Goal: Task Accomplishment & Management: Manage account settings

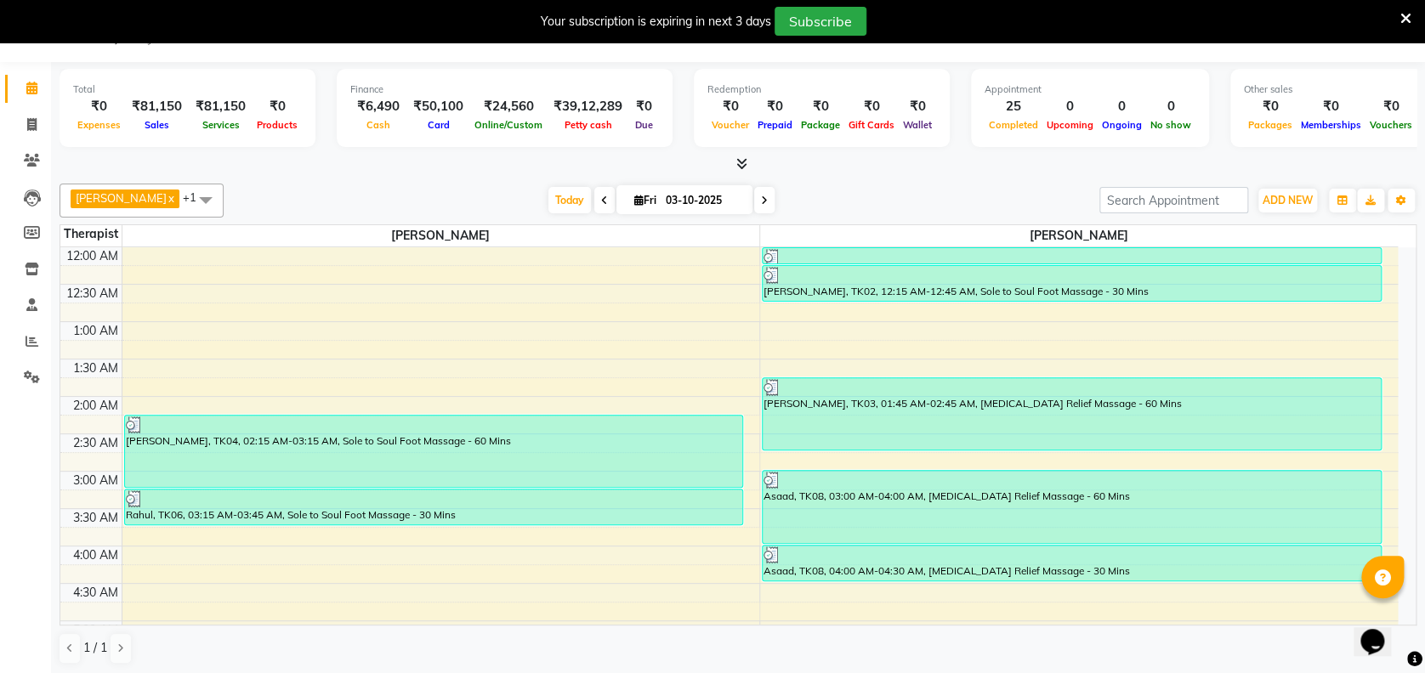
scroll to position [1000, 0]
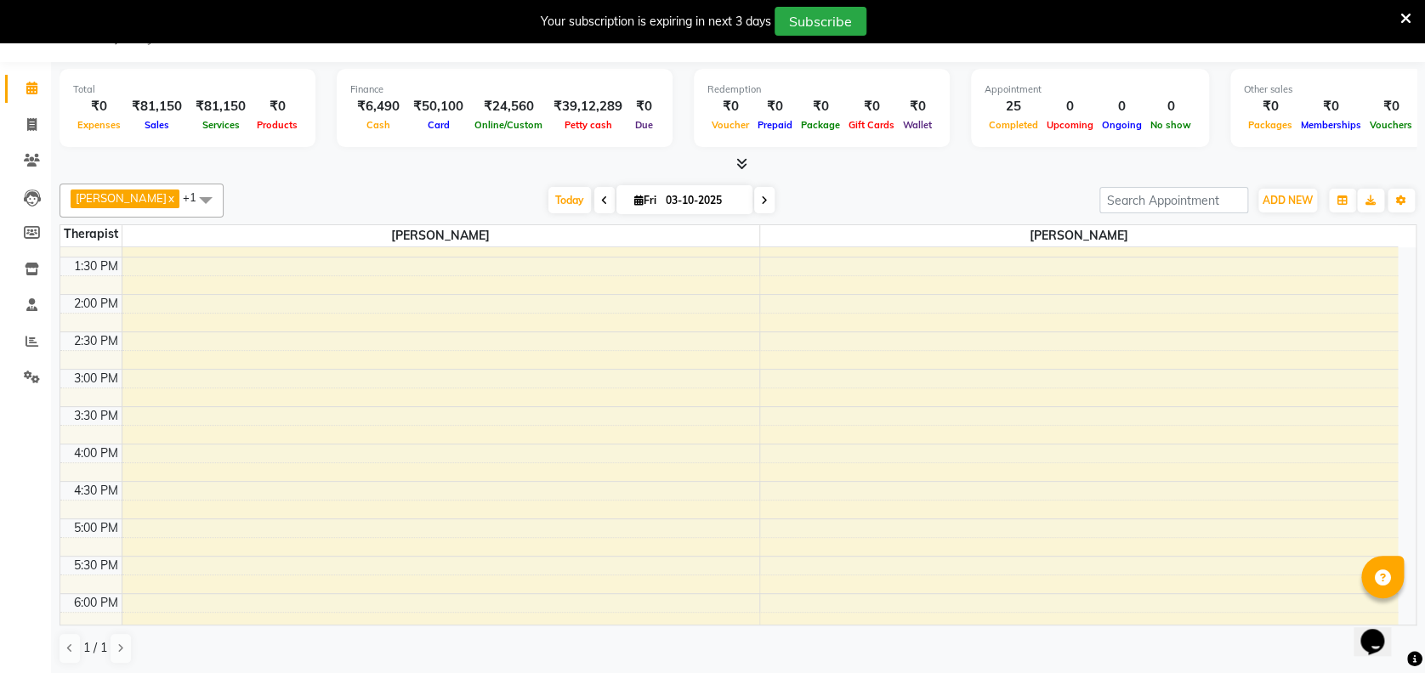
click at [764, 193] on span at bounding box center [764, 200] width 20 height 26
type input "04-10-2025"
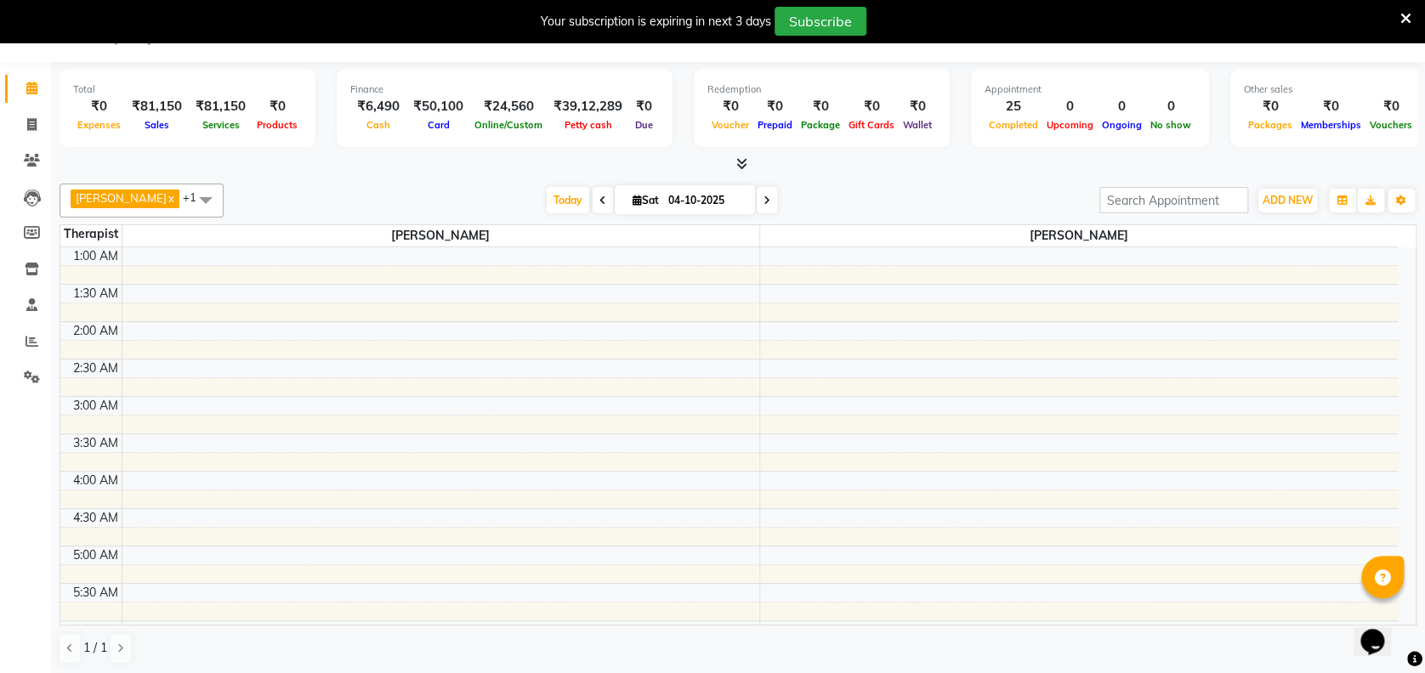
click at [1401, 612] on div "Opens Chat This icon Opens the chat window." at bounding box center [1381, 612] width 41 height 0
select select "61709"
select select "tentative"
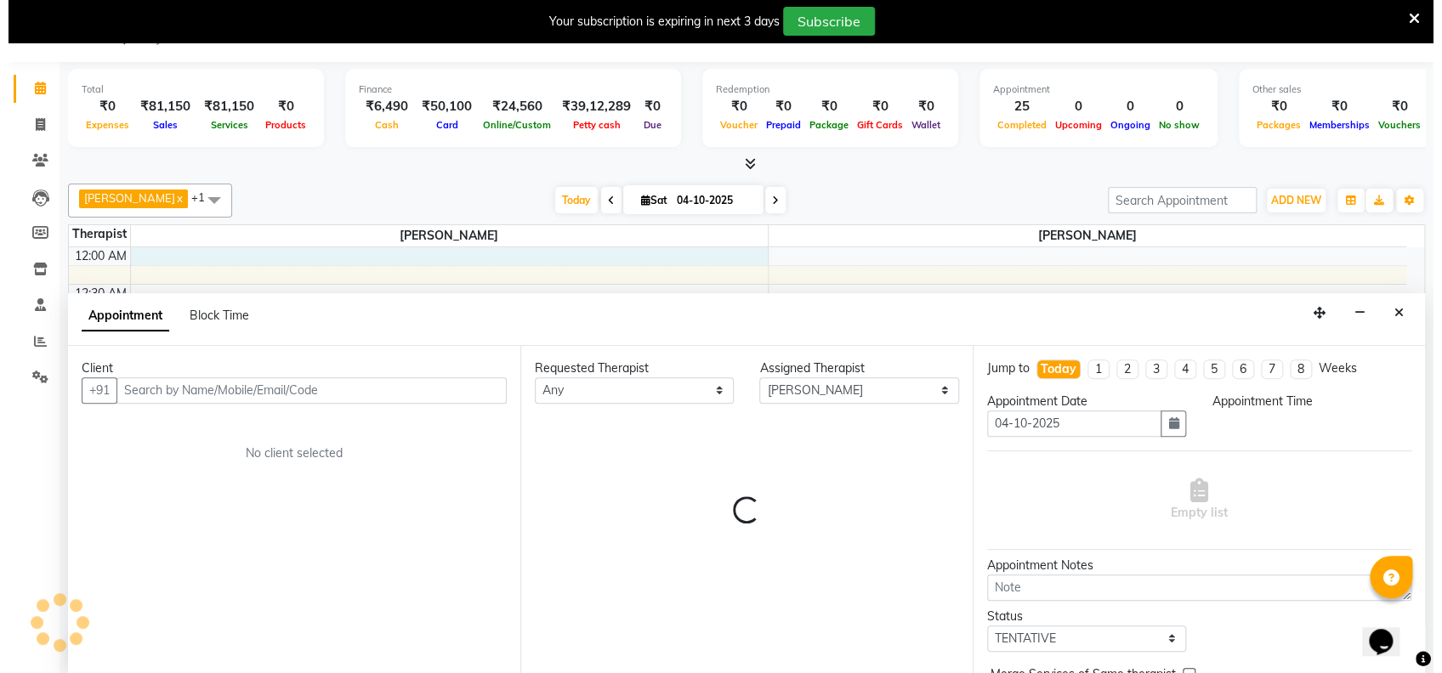
scroll to position [43, 0]
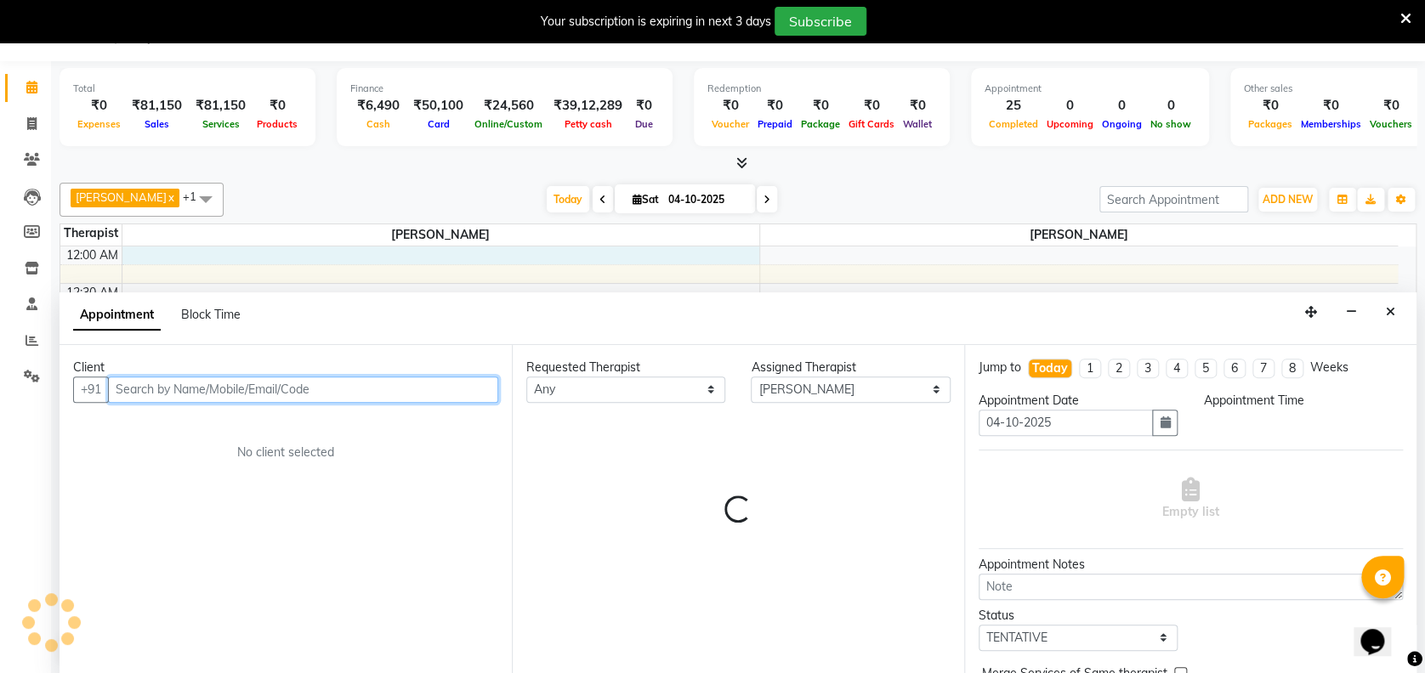
select select "0"
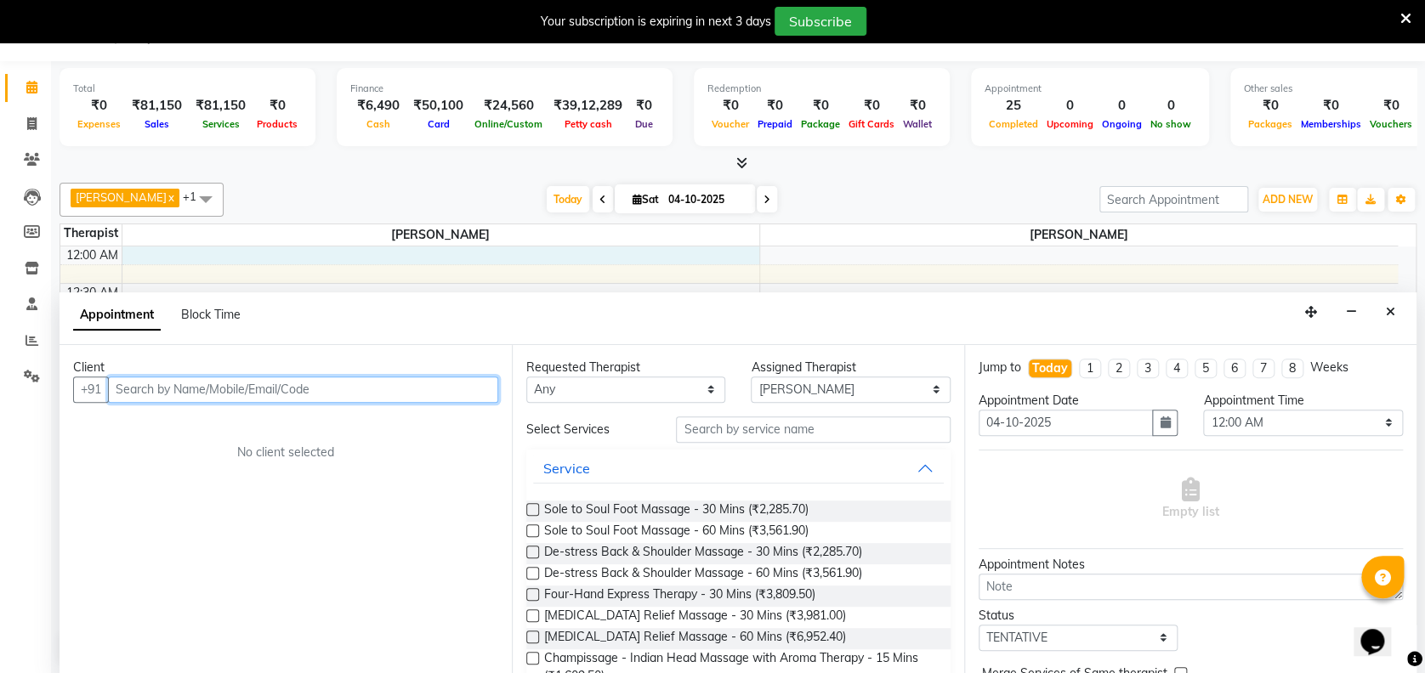
click at [364, 382] on input "text" at bounding box center [303, 390] width 390 height 26
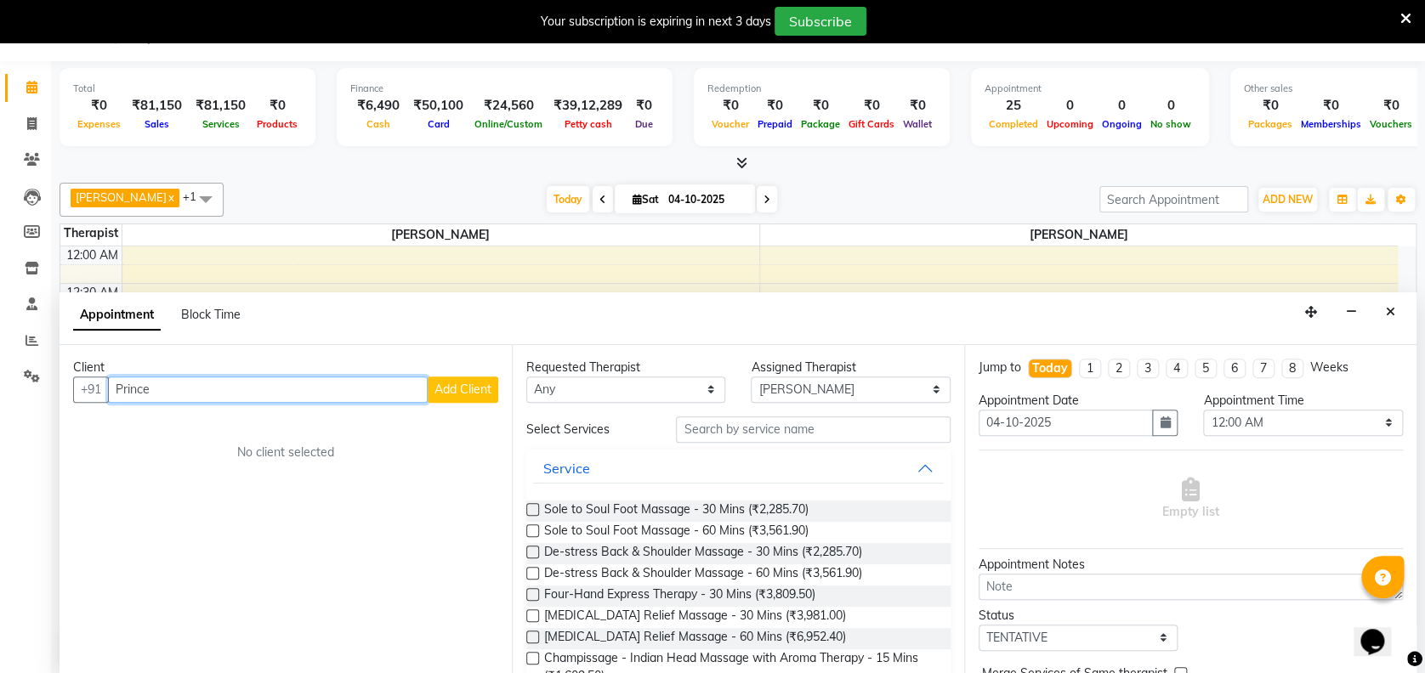
type input "Prince"
click at [462, 378] on button "Add Client" at bounding box center [463, 390] width 71 height 26
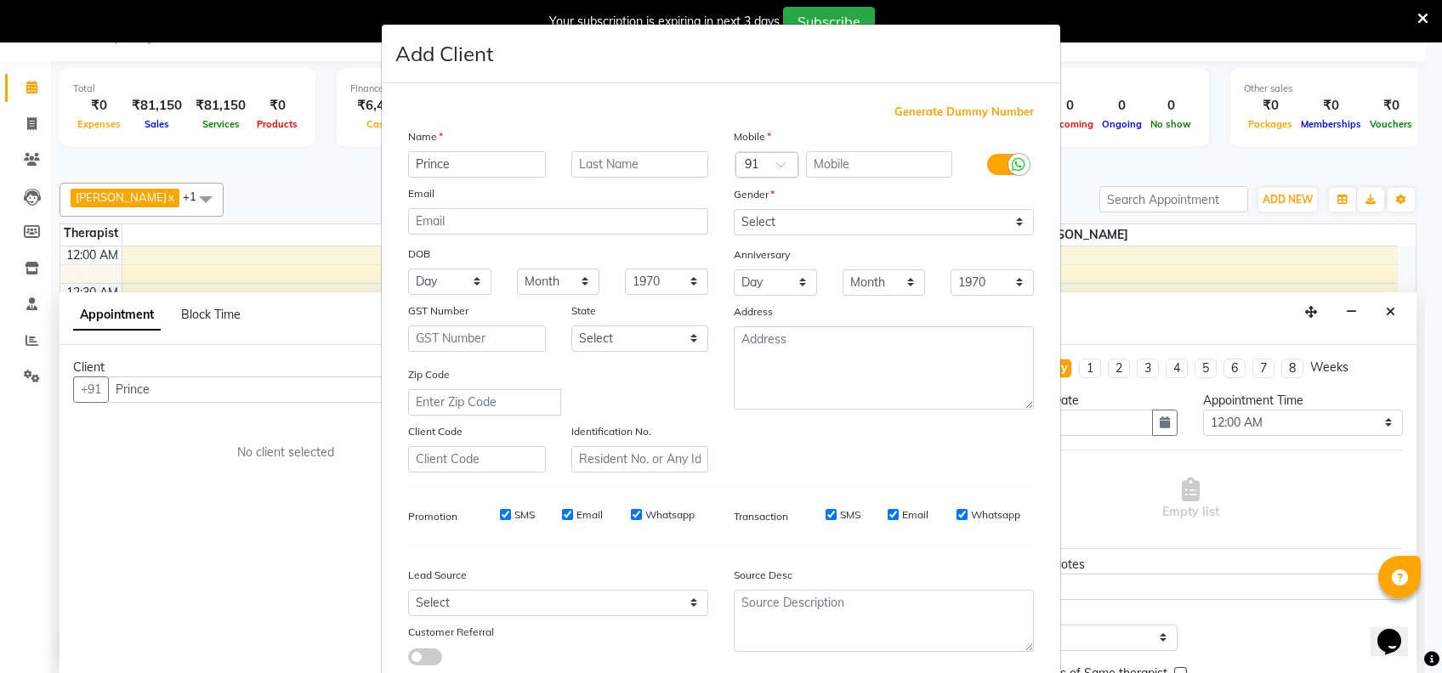
click at [996, 121] on div "Generate Dummy Number Name Prince Email DOB Day 01 02 03 04 05 06 07 08 09 10 1…" at bounding box center [720, 392] width 651 height 576
click at [969, 106] on span "Generate Dummy Number" at bounding box center [964, 112] width 139 height 17
type input "1311800001873"
checkbox input "false"
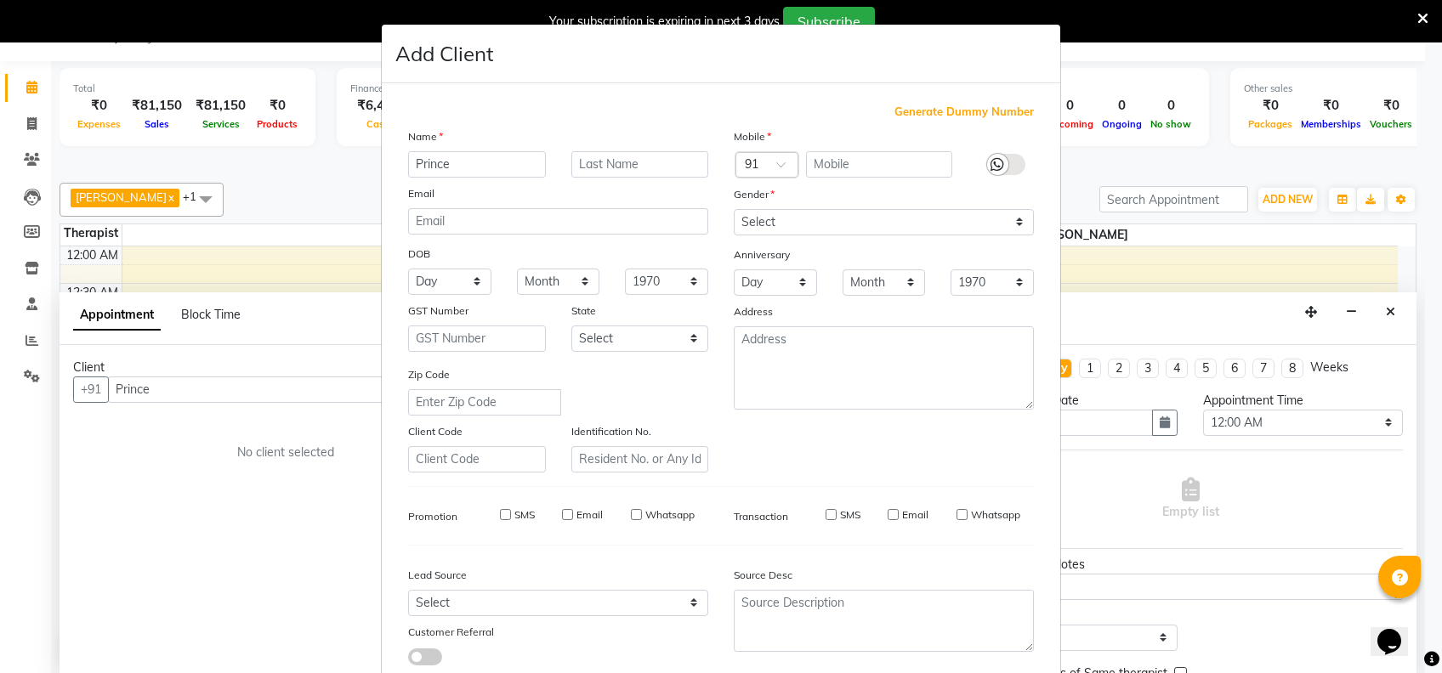
checkbox input "false"
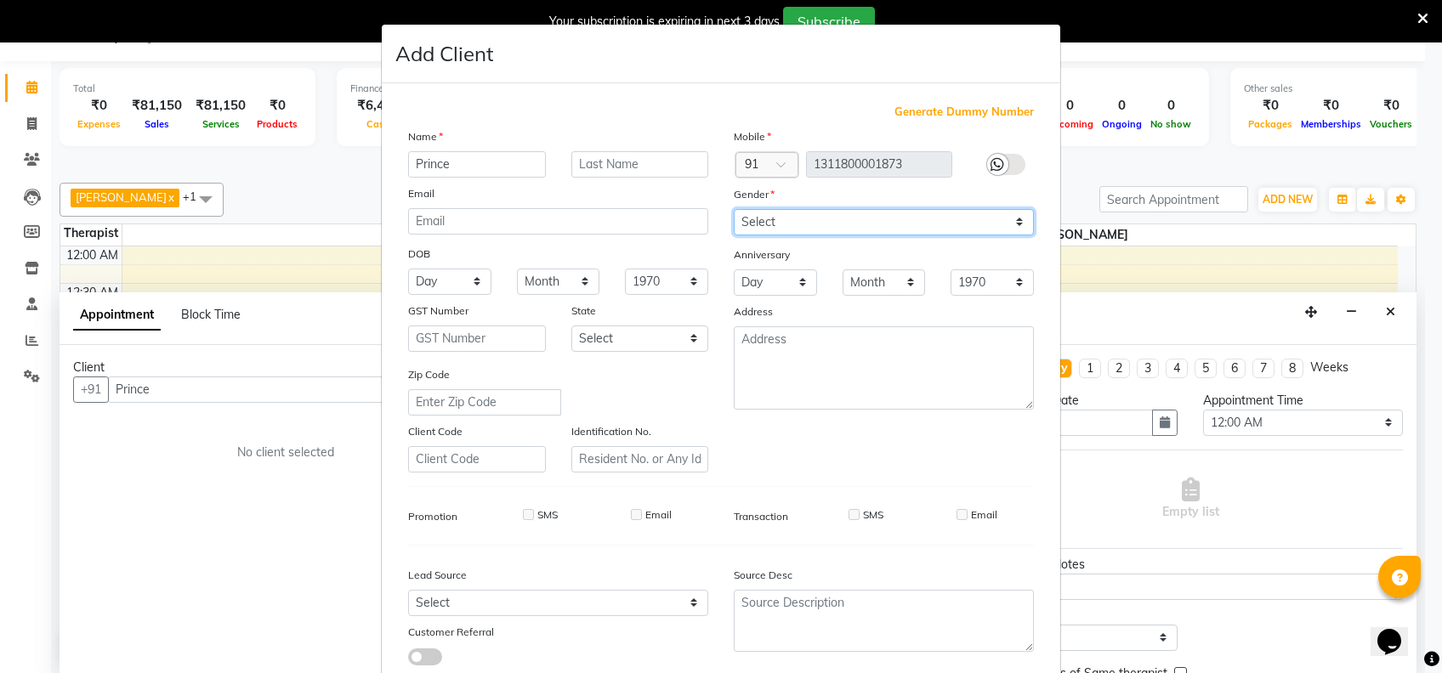
click at [826, 225] on select "Select [DEMOGRAPHIC_DATA] [DEMOGRAPHIC_DATA] Other Prefer Not To Say" at bounding box center [884, 222] width 300 height 26
select select "[DEMOGRAPHIC_DATA]"
click at [734, 209] on select "Select [DEMOGRAPHIC_DATA] [DEMOGRAPHIC_DATA] Other Prefer Not To Say" at bounding box center [884, 222] width 300 height 26
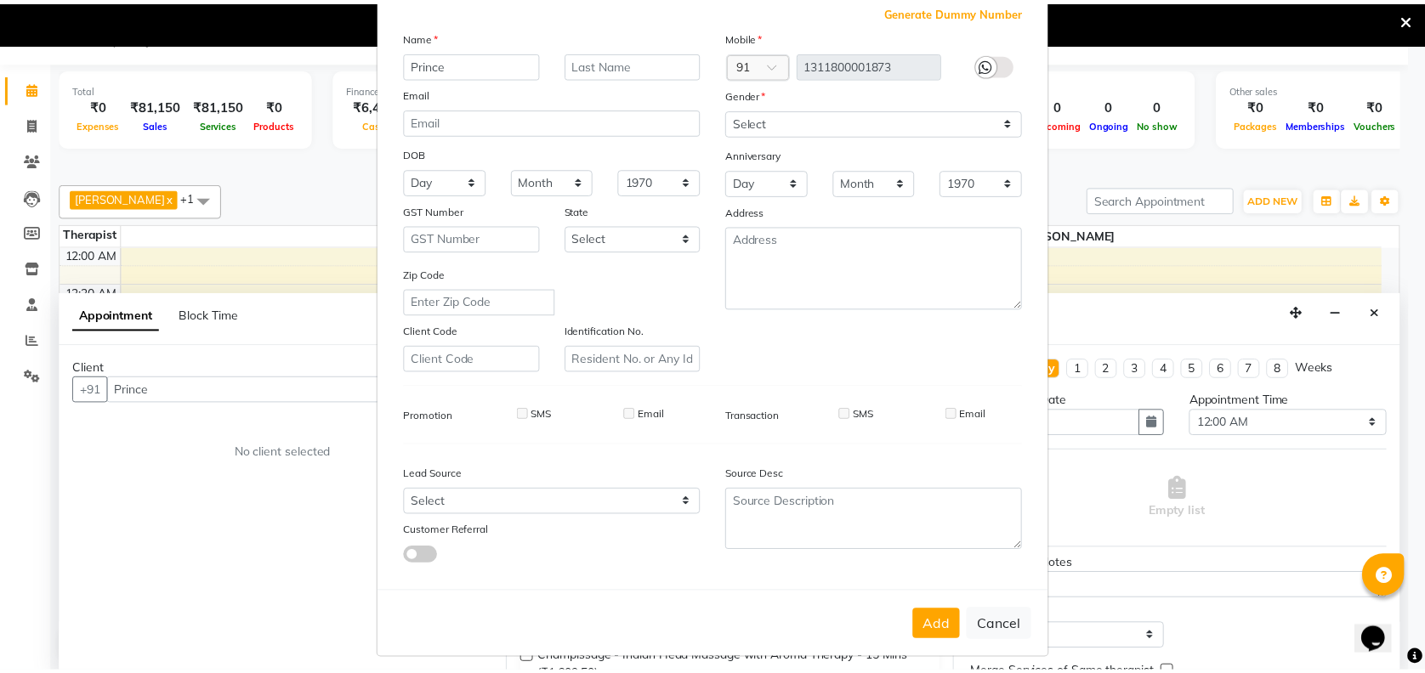
scroll to position [108, 0]
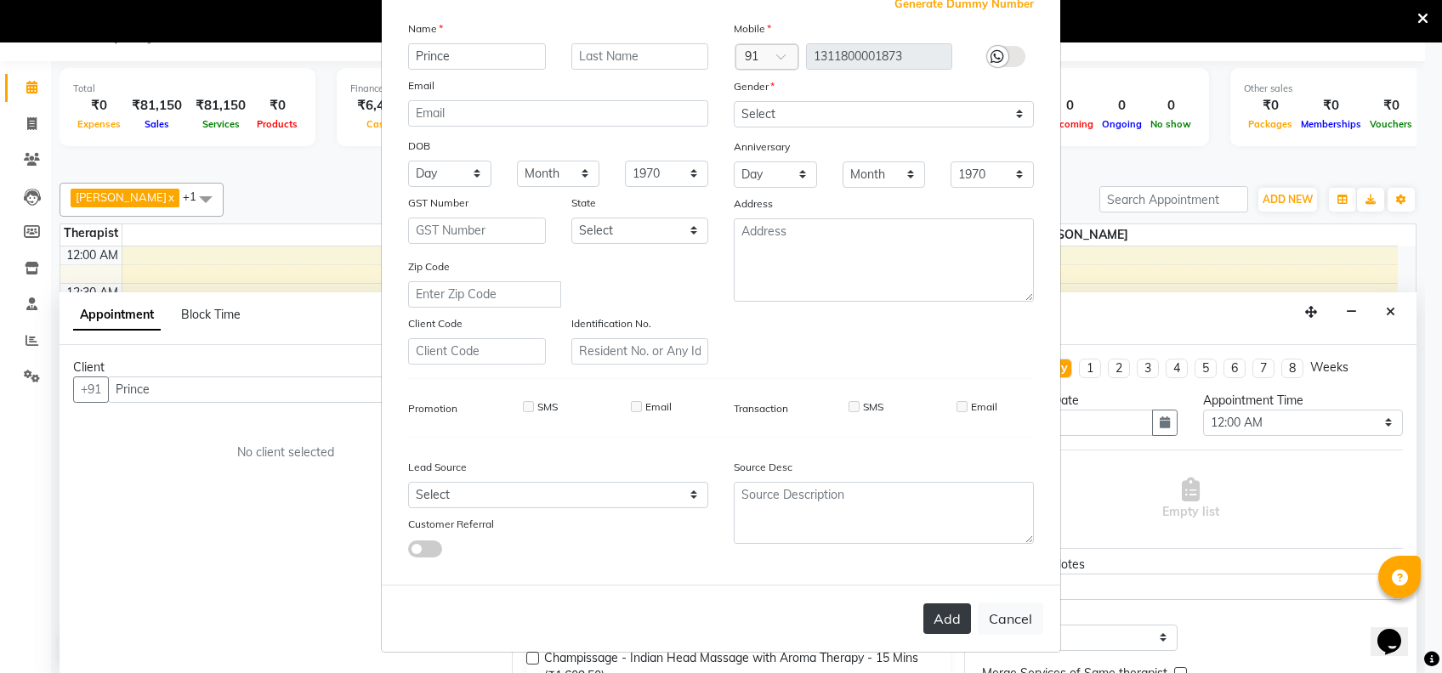
click at [944, 610] on button "Add" at bounding box center [947, 619] width 48 height 31
type input "1311800001873"
select select
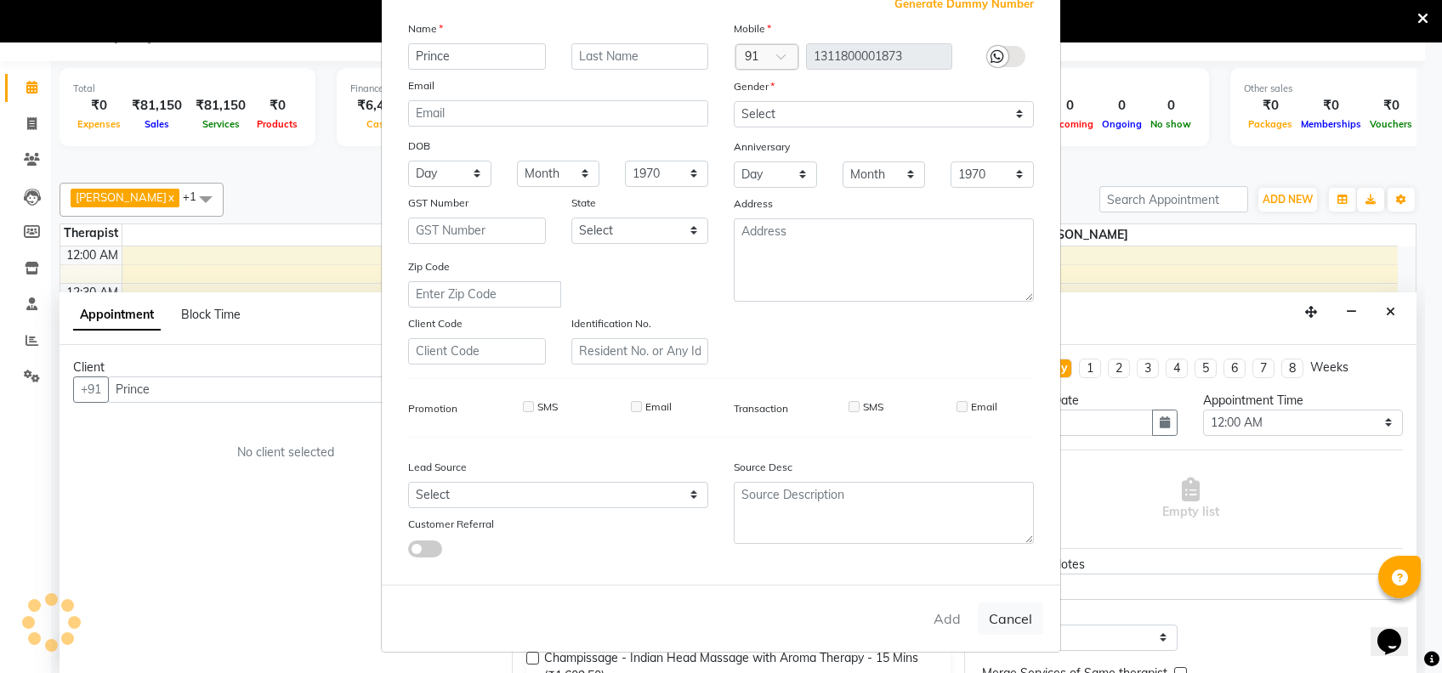
select select
checkbox input "false"
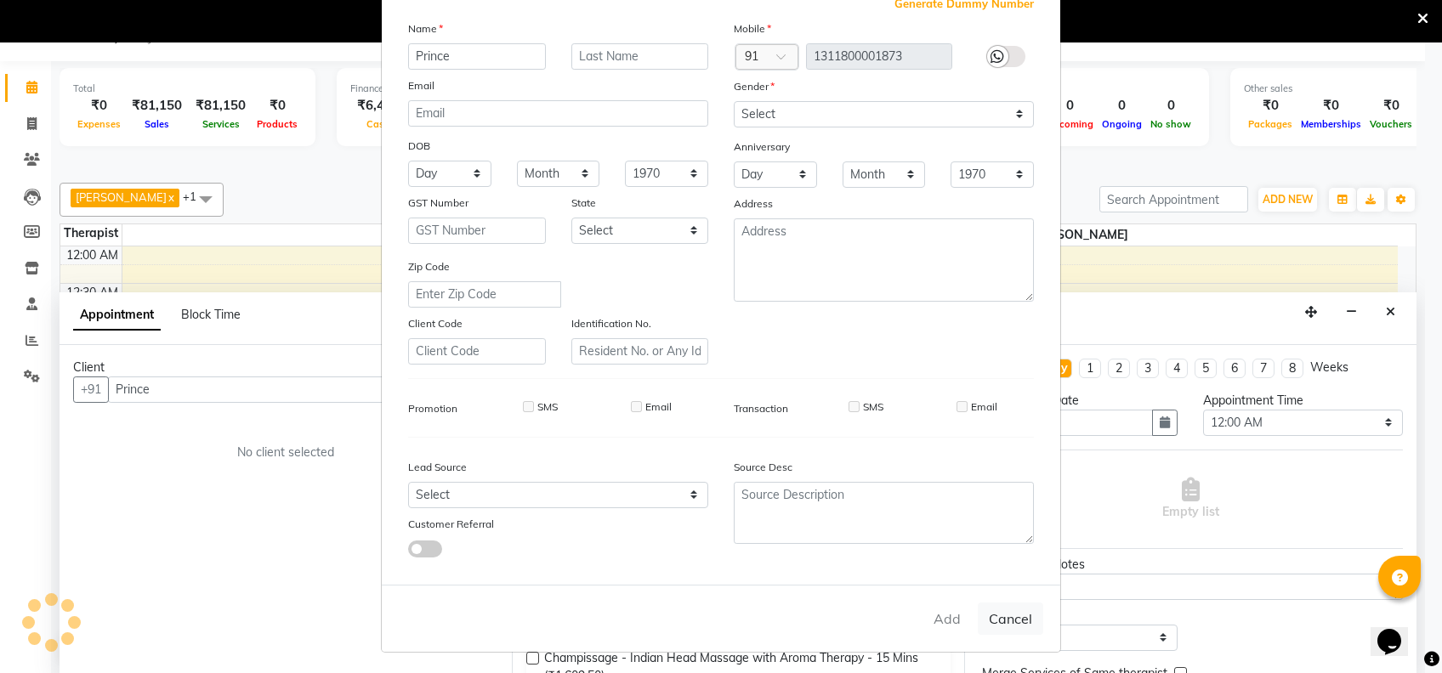
checkbox input "false"
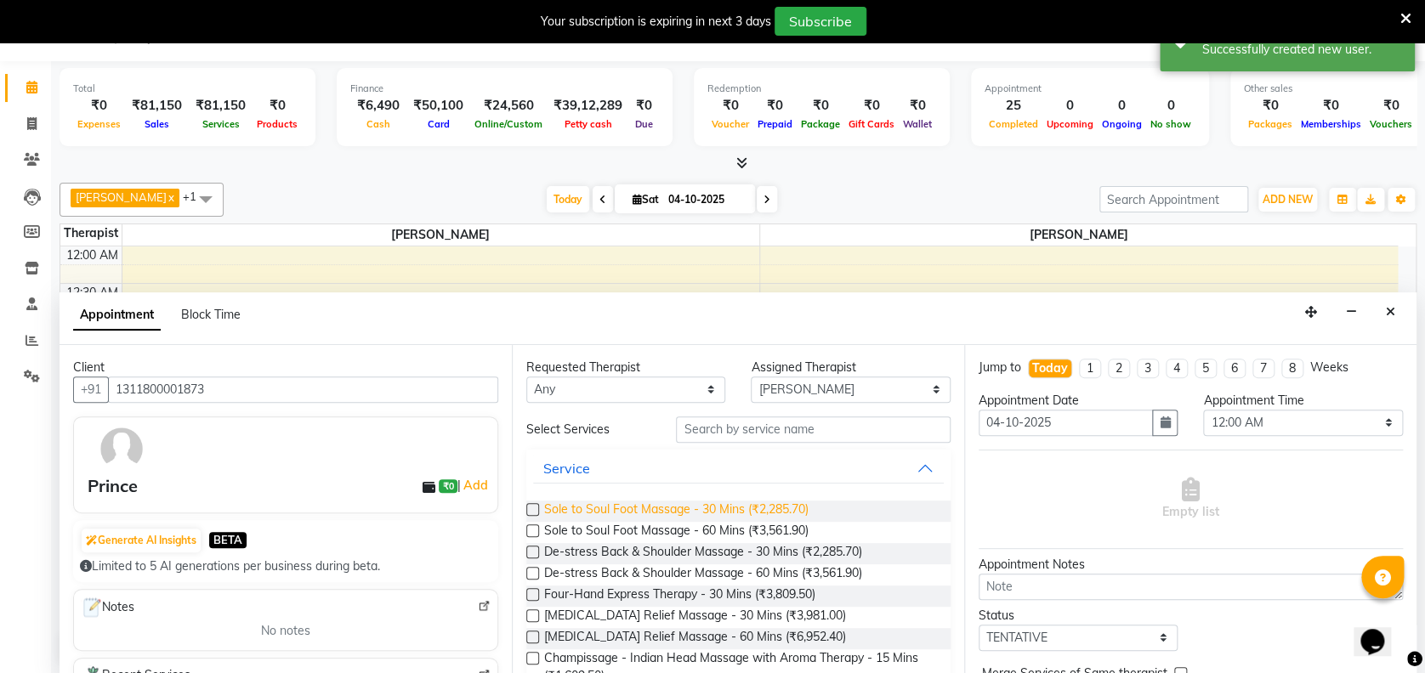
click at [742, 512] on span "Sole to Soul Foot Massage - 30 Mins (₹2,285.70)" at bounding box center [676, 511] width 264 height 21
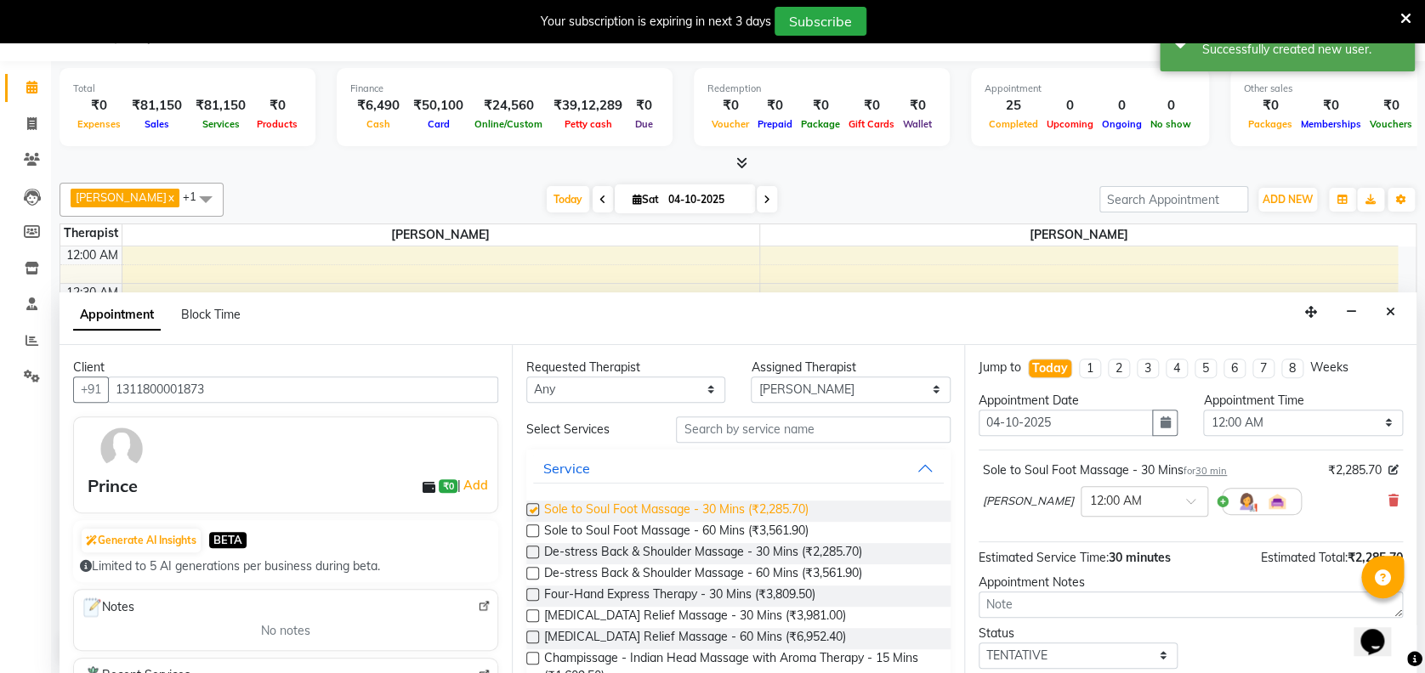
checkbox input "false"
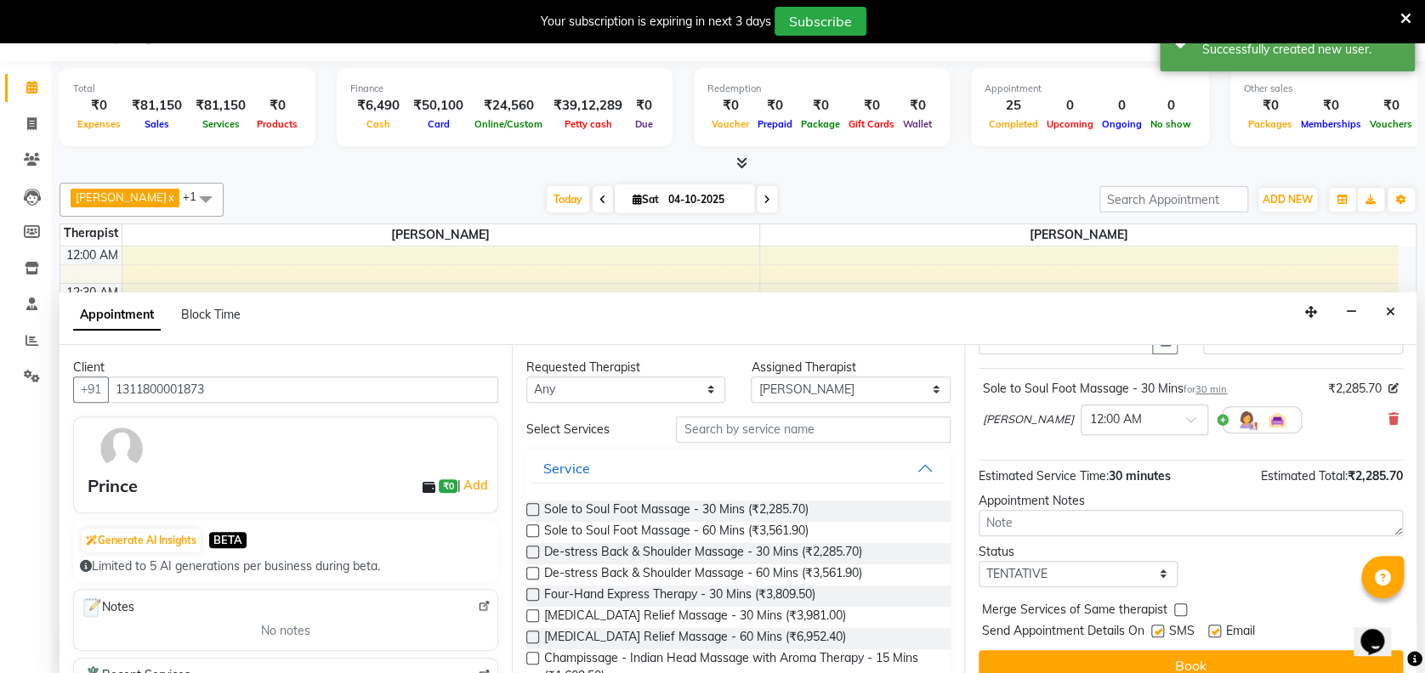
scroll to position [100, 0]
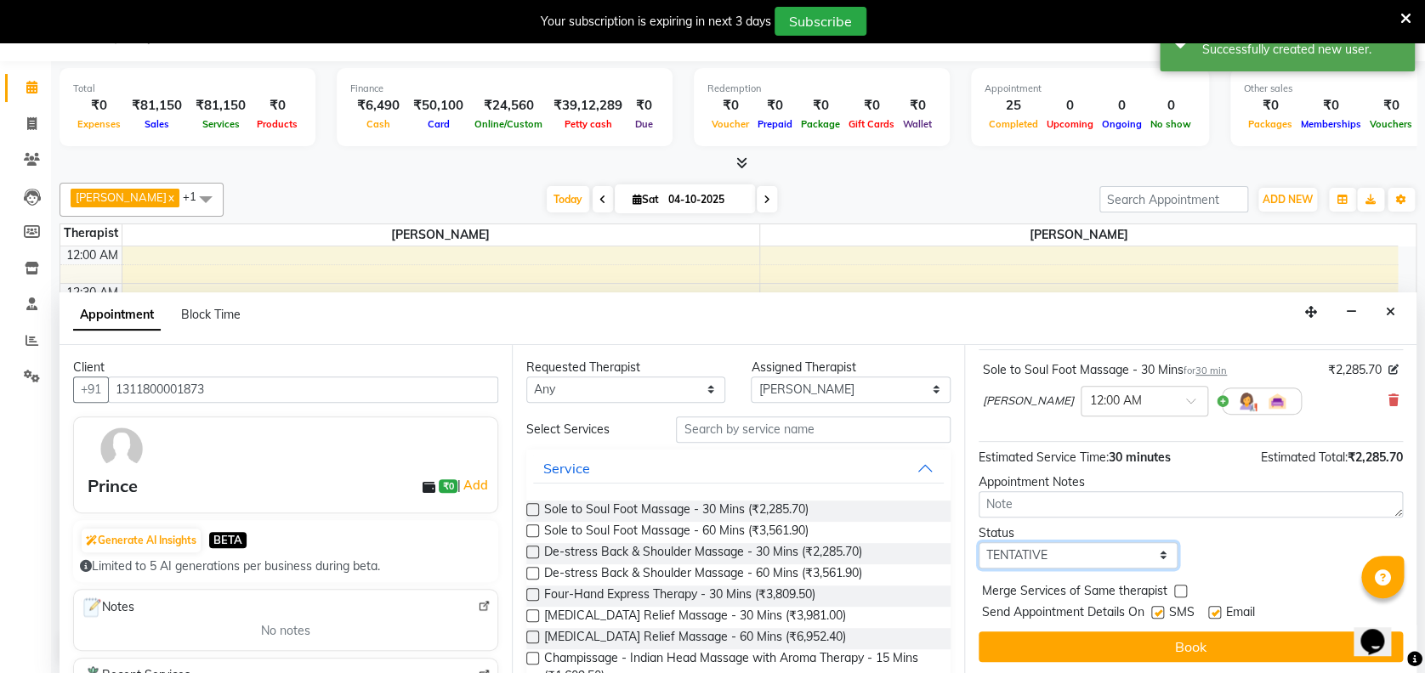
click at [1071, 560] on select "Select TENTATIVE CONFIRM CHECK-IN UPCOMING" at bounding box center [1078, 556] width 199 height 26
select select "confirm booking"
click at [979, 543] on select "Select TENTATIVE CONFIRM CHECK-IN UPCOMING" at bounding box center [1078, 556] width 199 height 26
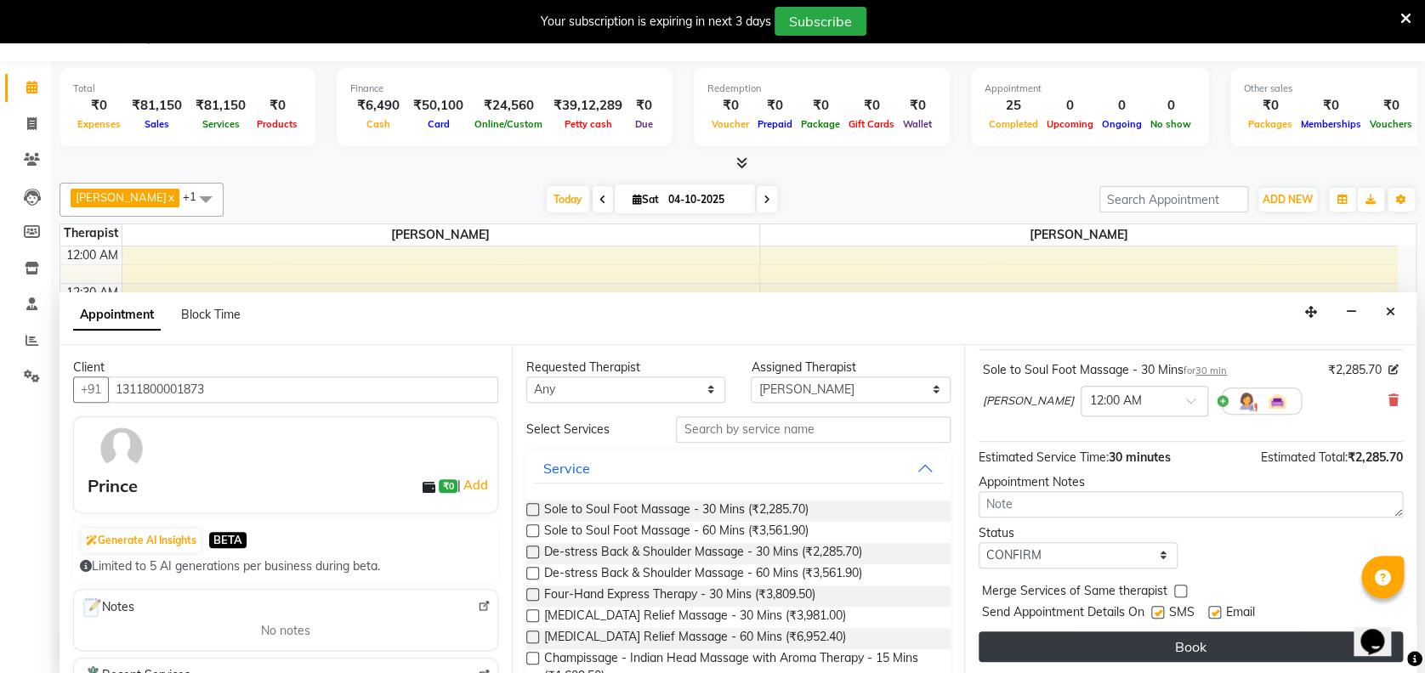
click at [1212, 639] on button "Book" at bounding box center [1191, 647] width 424 height 31
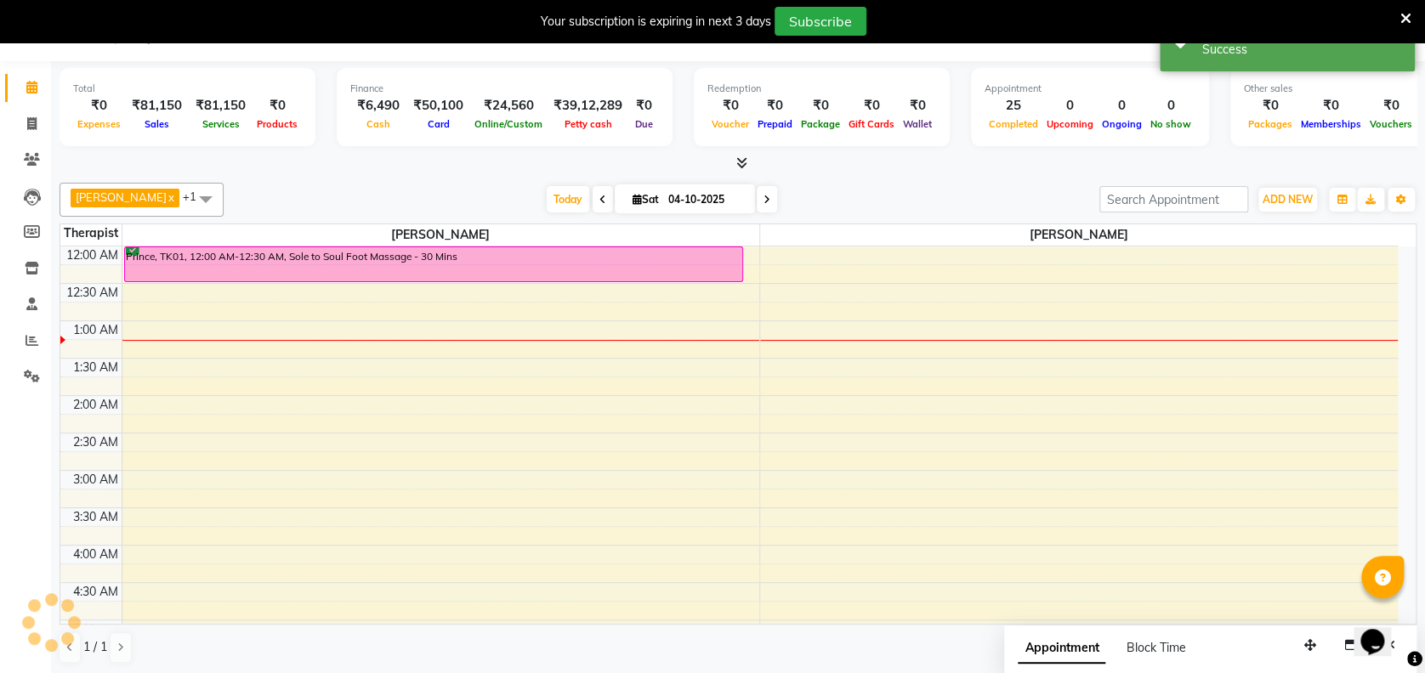
scroll to position [0, 0]
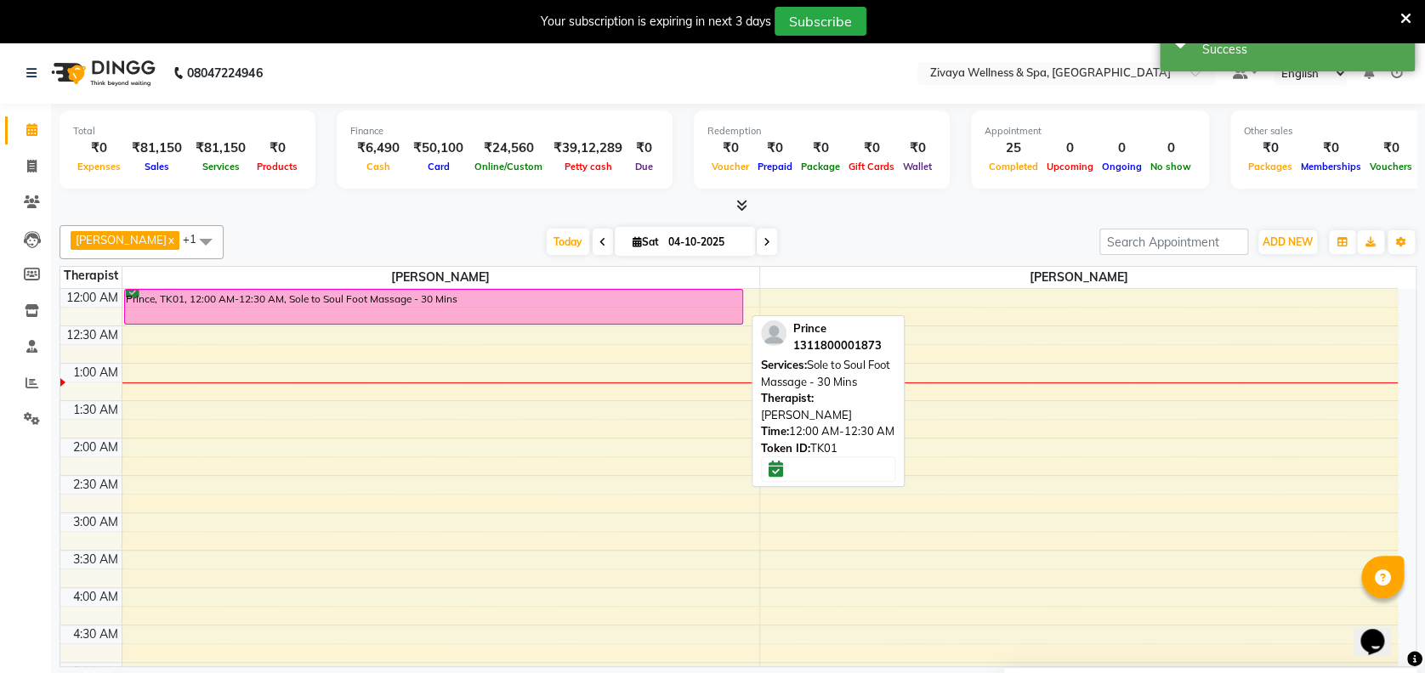
click at [612, 319] on div "Prince, TK01, 12:00 AM-12:30 AM, Sole to Soul Foot Massage - 30 Mins" at bounding box center [434, 307] width 618 height 34
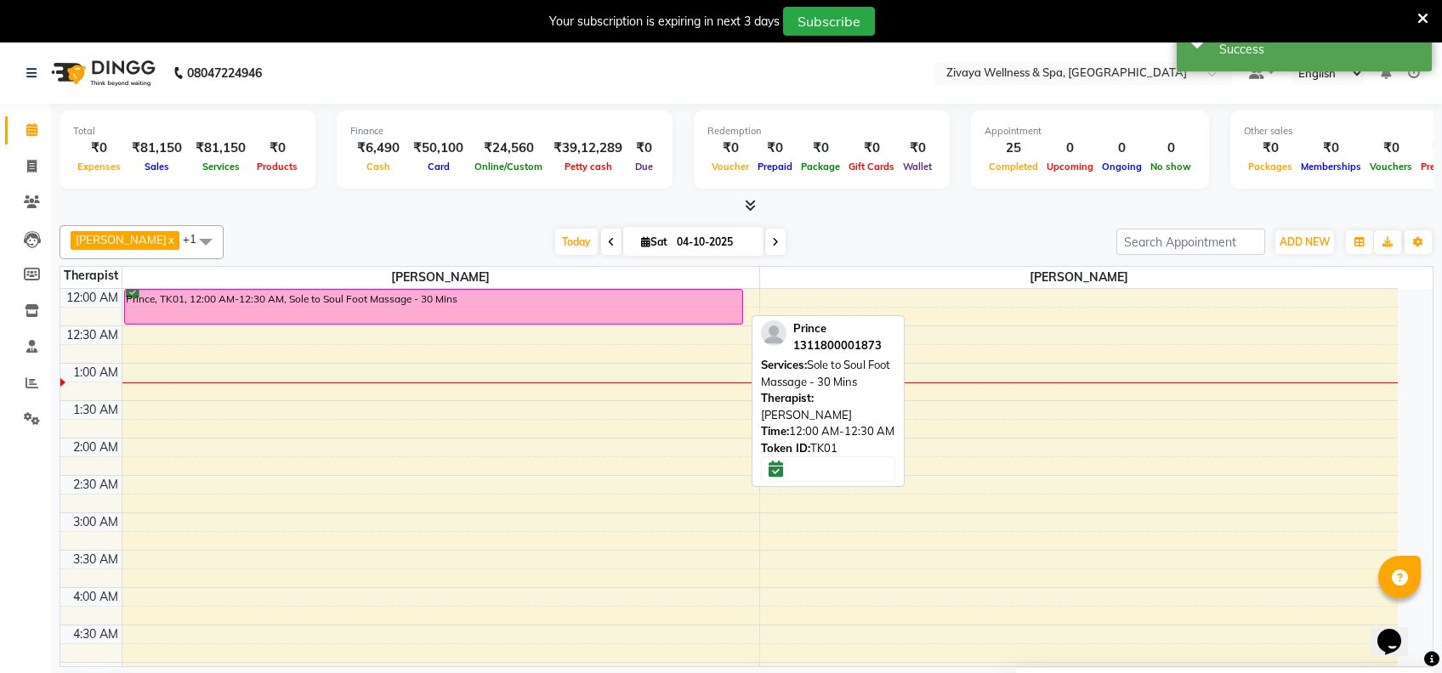
select select "6"
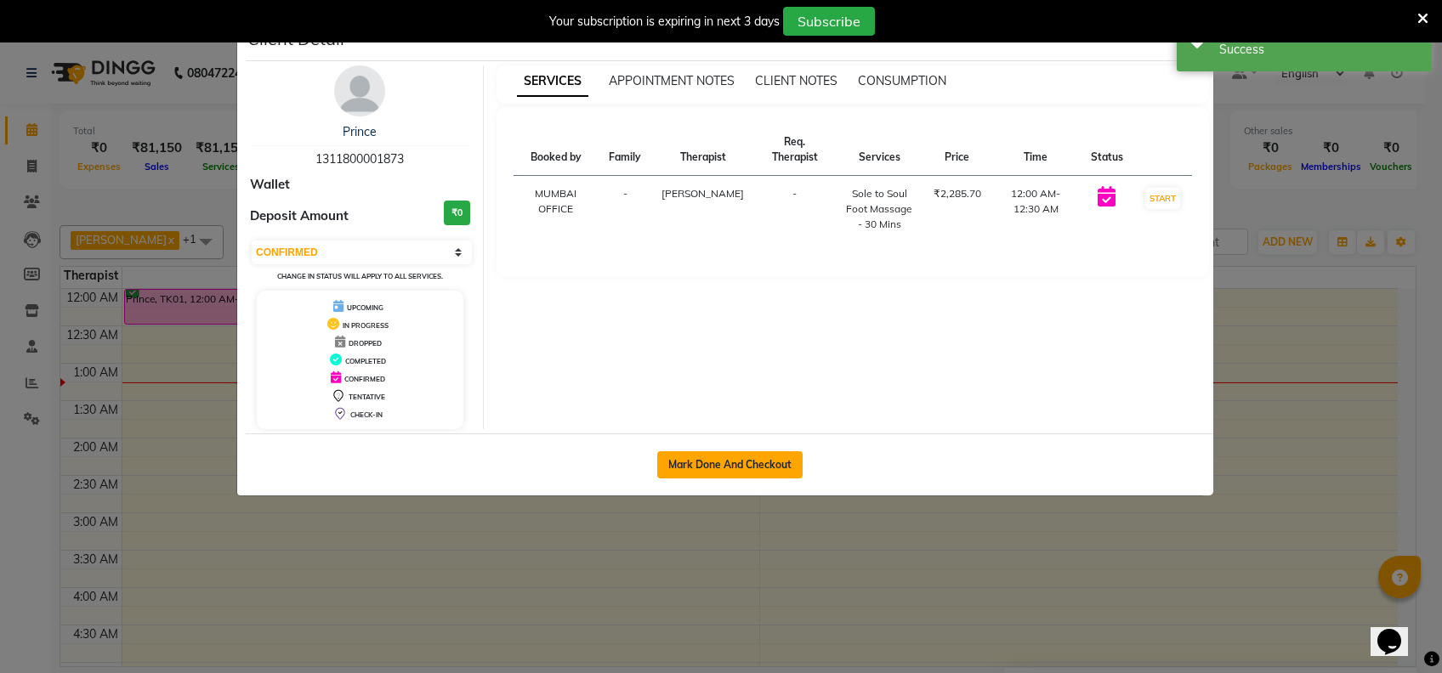
click at [743, 459] on button "Mark Done And Checkout" at bounding box center [729, 465] width 145 height 27
select select "7072"
select select "service"
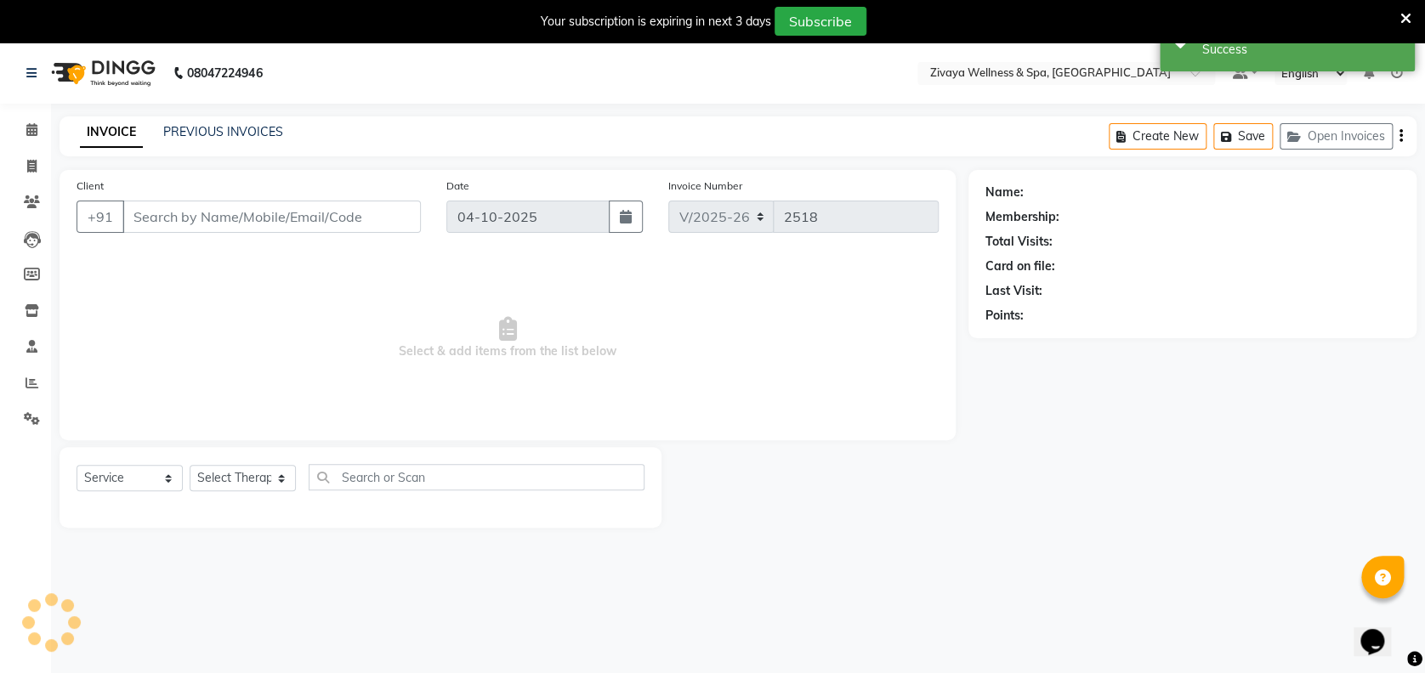
type input "1311800001873"
select select "61709"
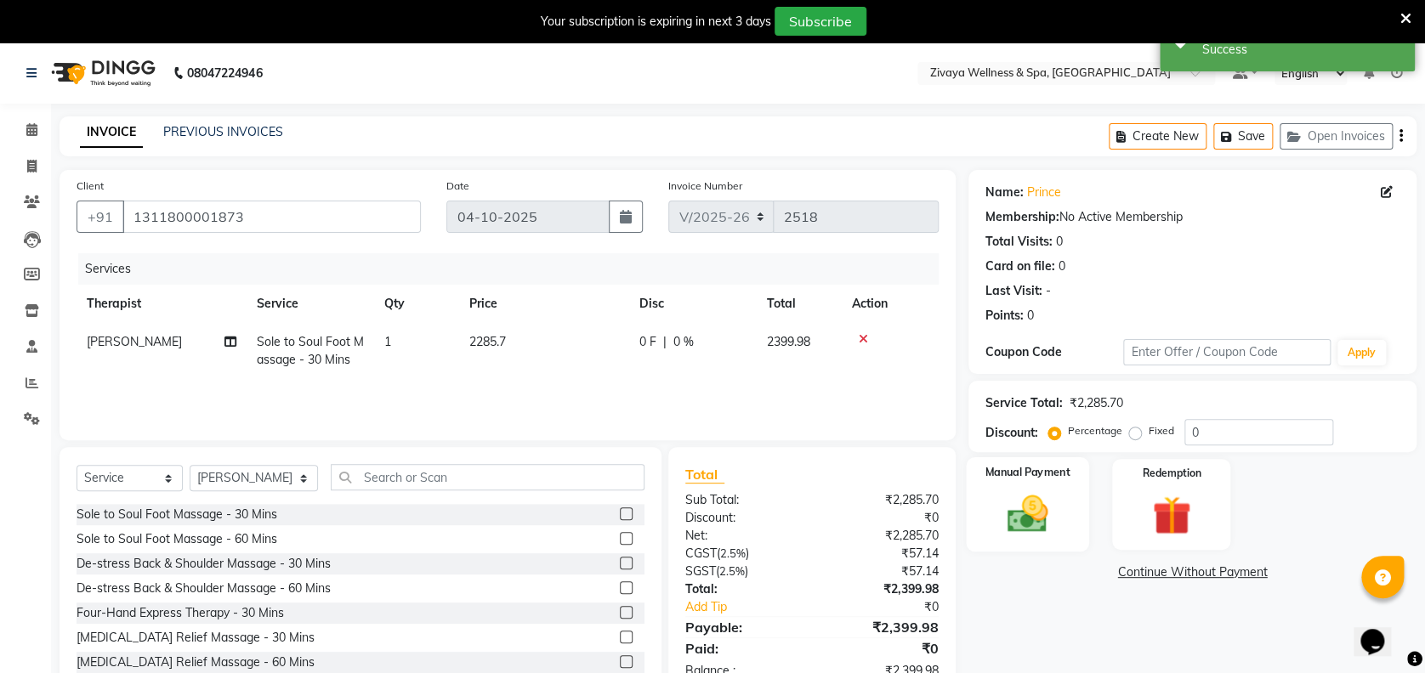
click at [1039, 521] on img at bounding box center [1027, 514] width 65 height 47
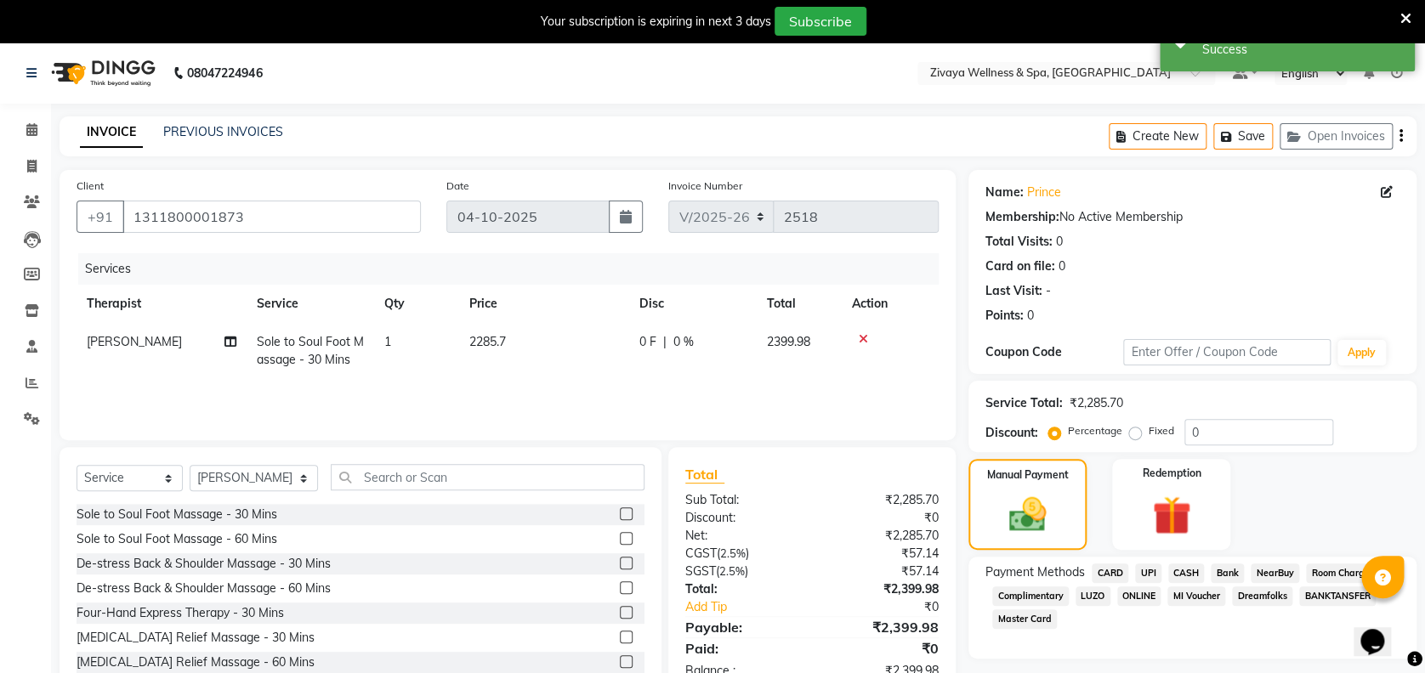
click at [1117, 577] on span "CARD" at bounding box center [1110, 574] width 37 height 20
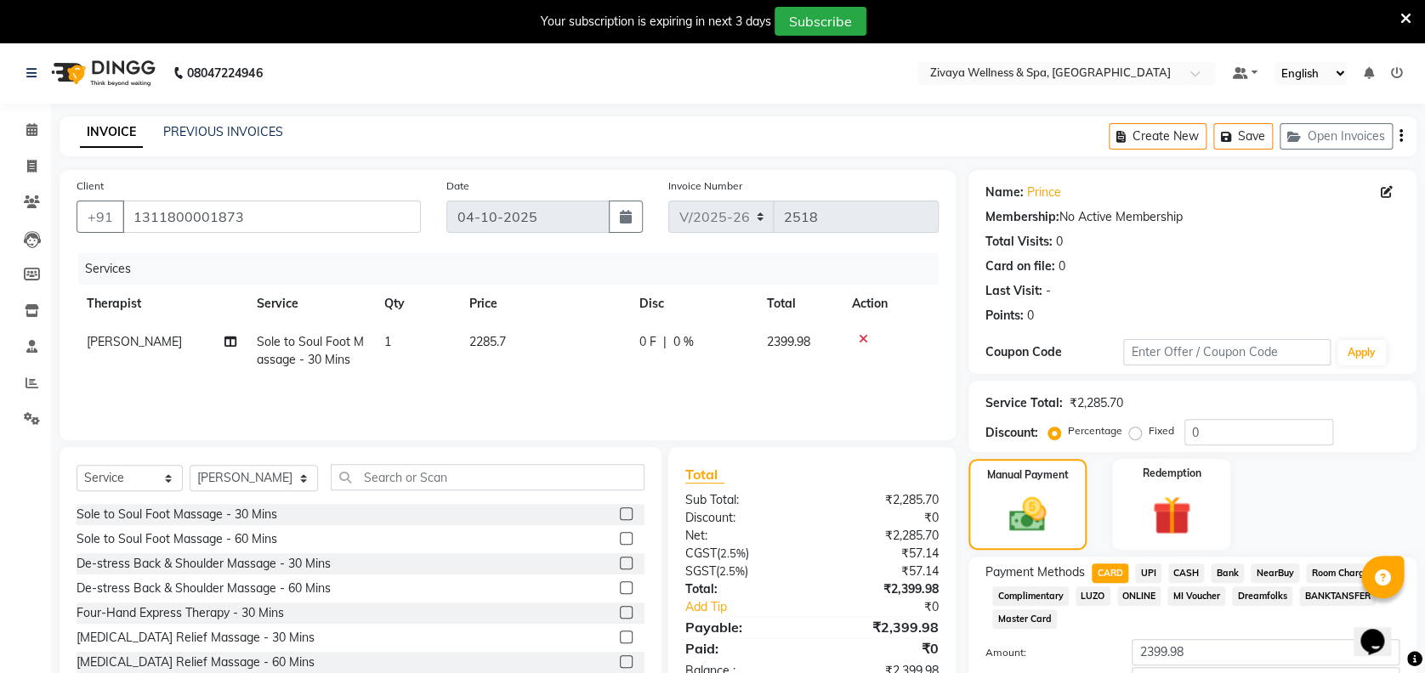
scroll to position [116, 0]
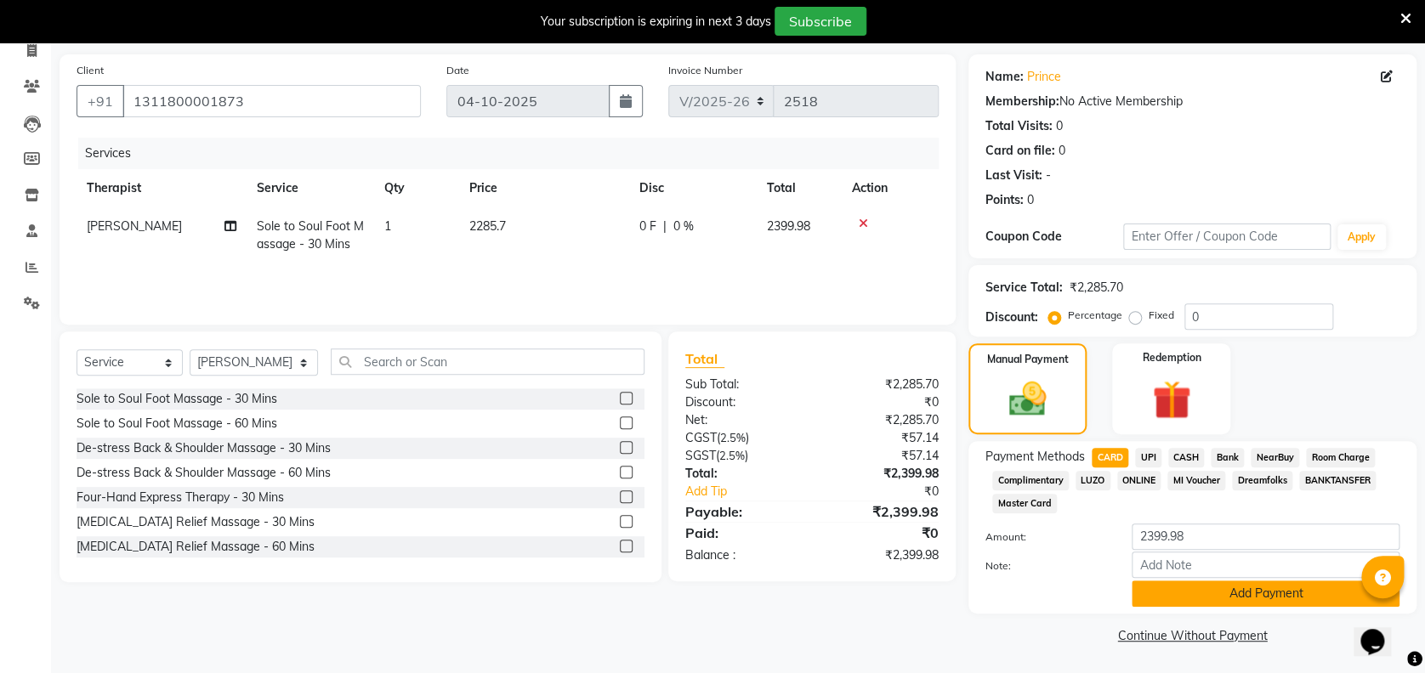
click at [1249, 584] on button "Add Payment" at bounding box center [1266, 594] width 268 height 26
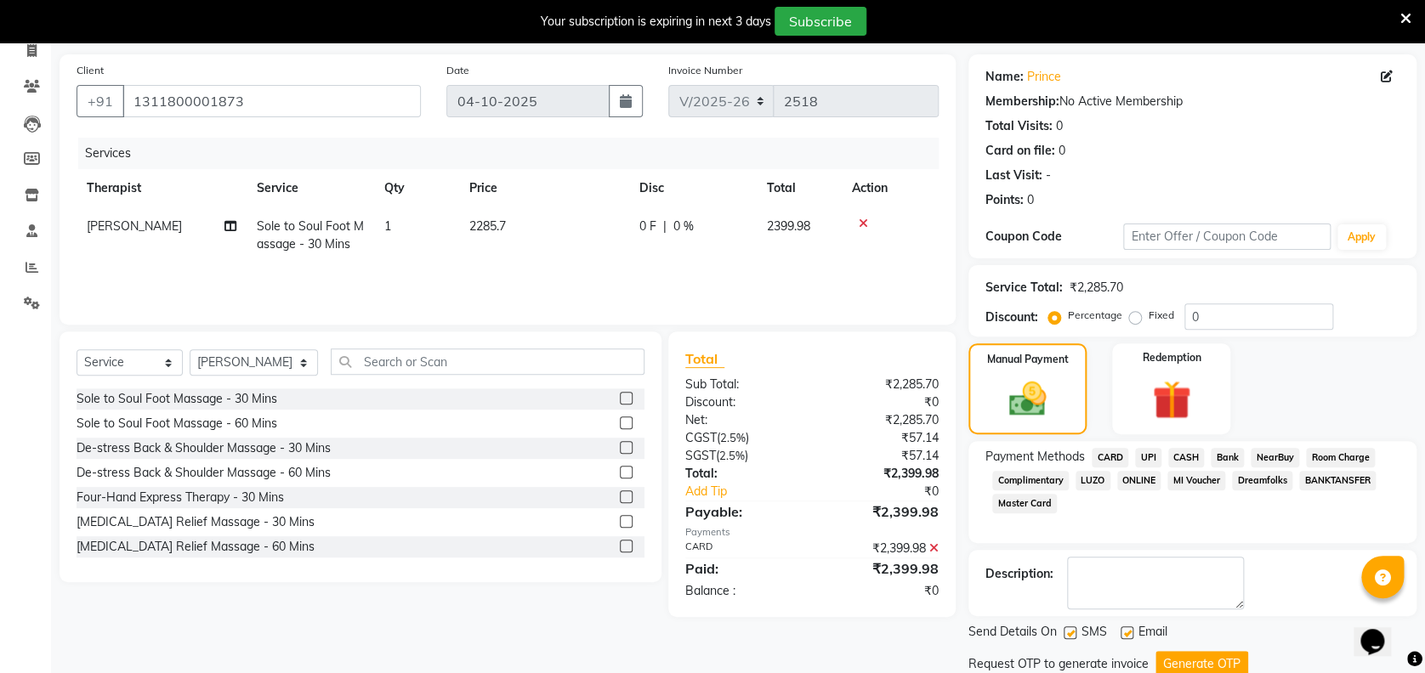
scroll to position [174, 0]
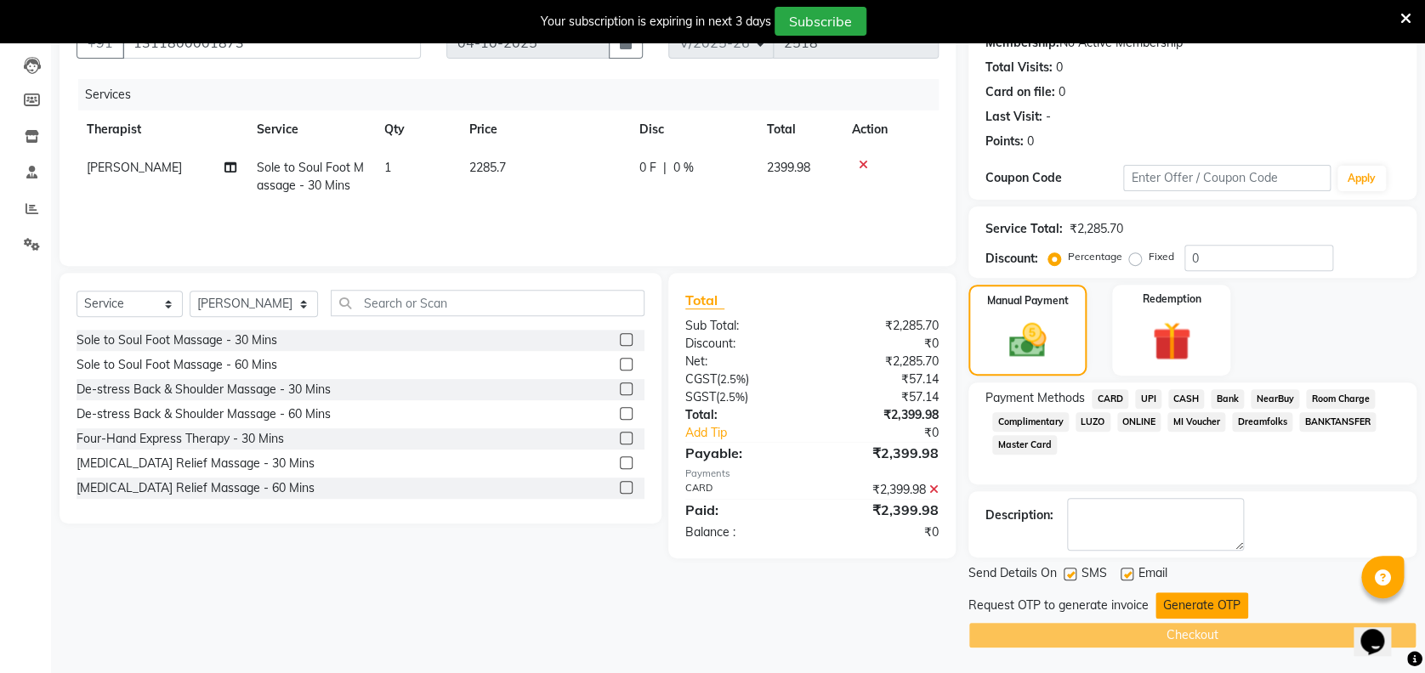
click at [1211, 604] on button "Generate OTP" at bounding box center [1202, 606] width 93 height 26
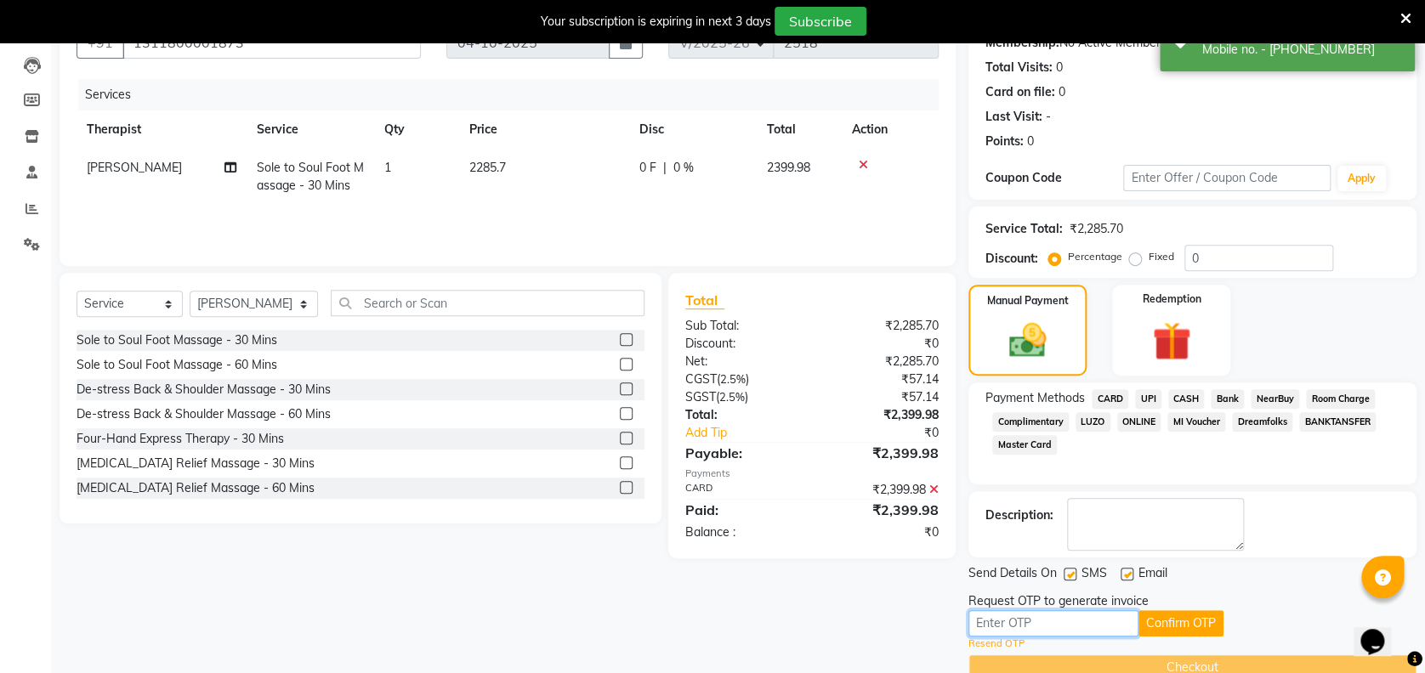
click at [1109, 623] on input "text" at bounding box center [1054, 624] width 170 height 26
type input "4035"
click at [1179, 615] on button "Confirm OTP" at bounding box center [1181, 624] width 85 height 26
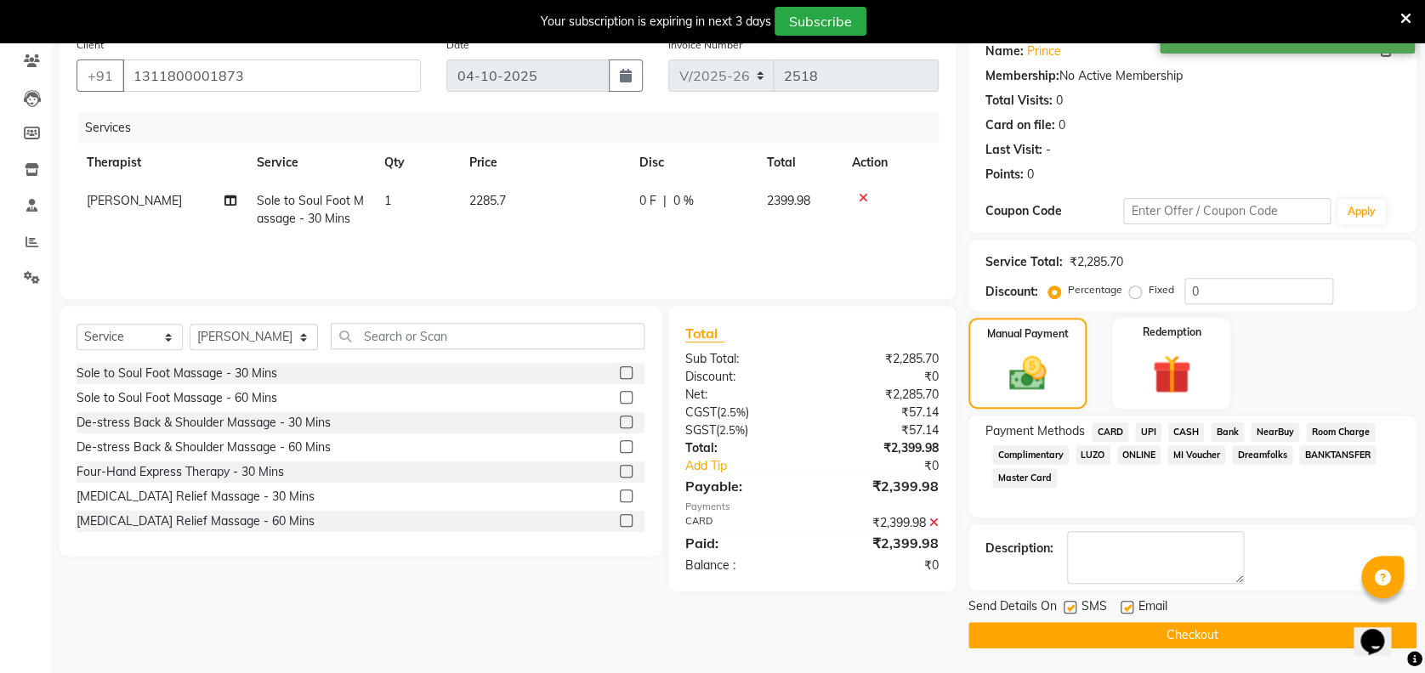
click at [1182, 633] on button "Checkout" at bounding box center [1193, 635] width 448 height 26
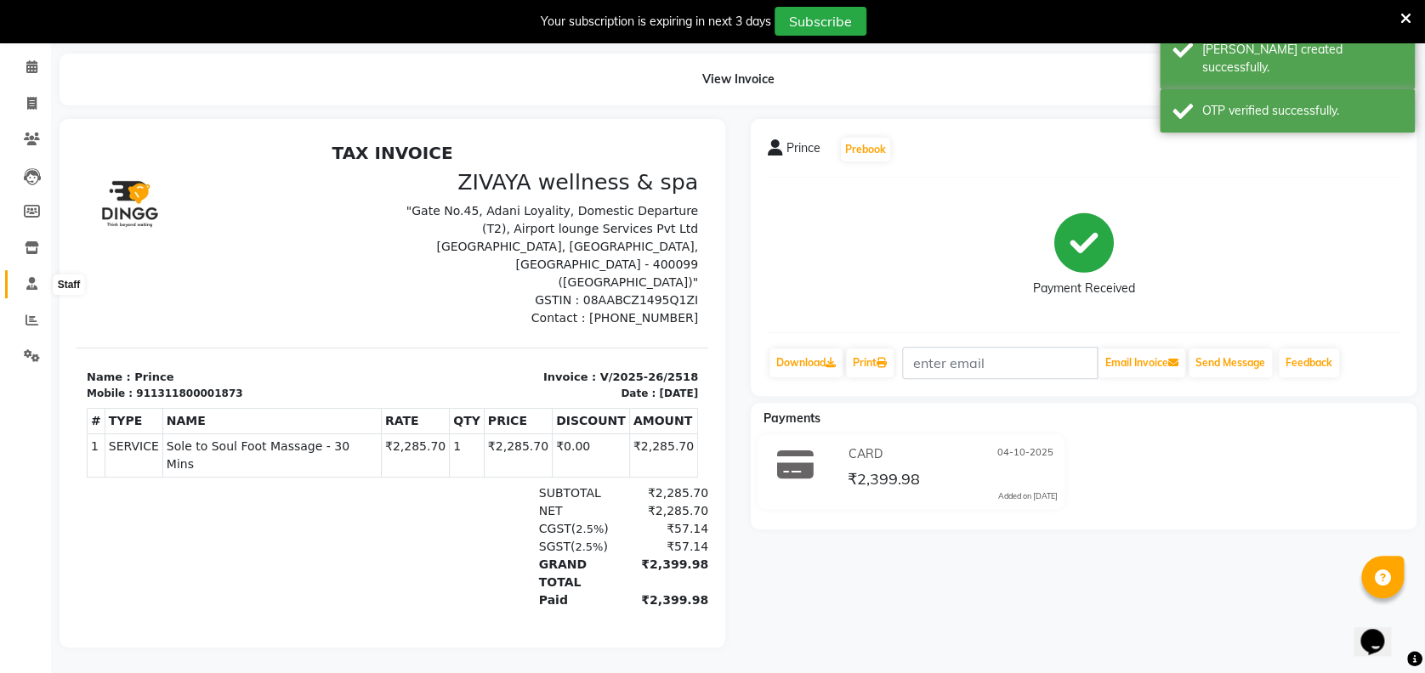
click at [33, 277] on icon at bounding box center [31, 283] width 11 height 13
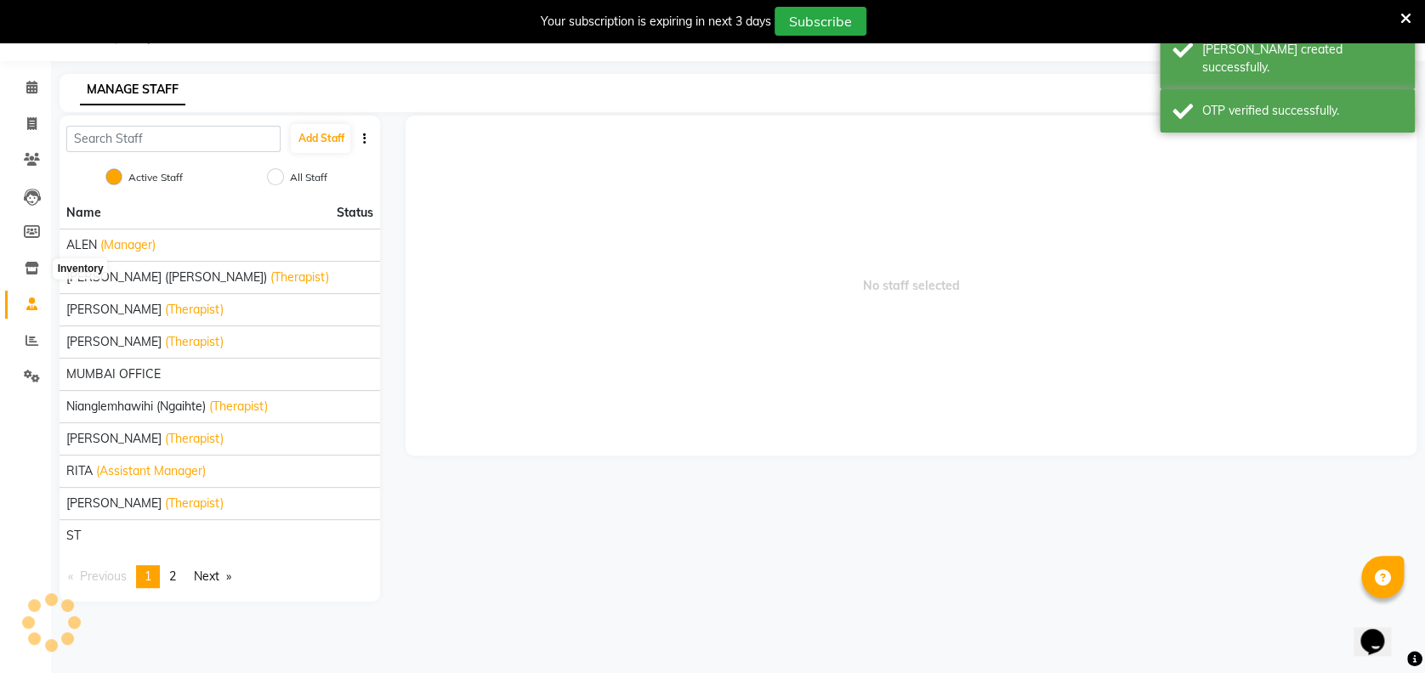
scroll to position [42, 0]
click at [31, 91] on icon at bounding box center [31, 88] width 11 height 13
